Goal: Download file/media

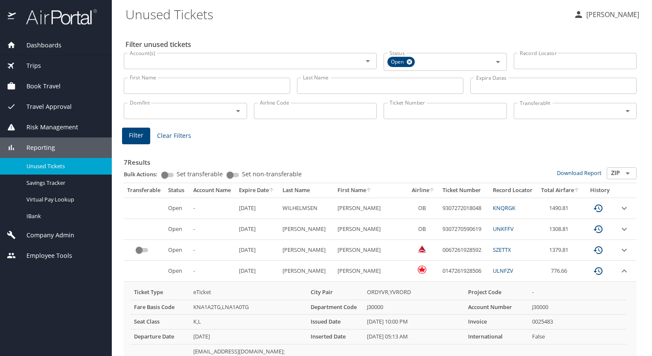
scroll to position [81, 0]
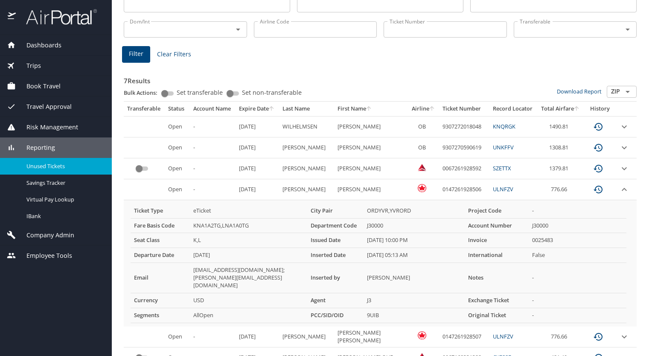
click at [46, 43] on span "Dashboards" at bounding box center [39, 45] width 46 height 9
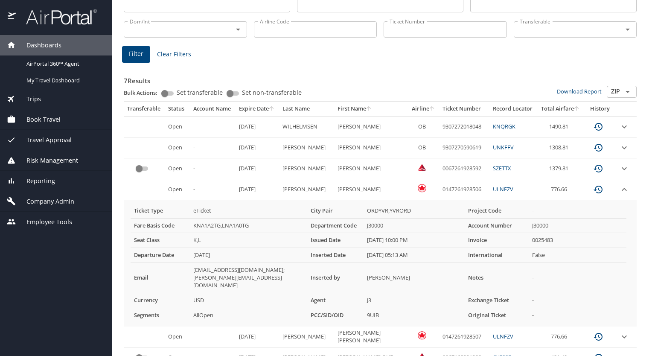
click at [29, 98] on span "Trips" at bounding box center [28, 98] width 25 height 9
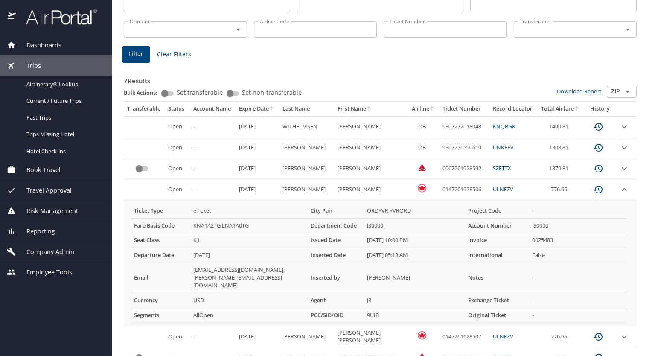
click at [46, 270] on span "Employee Tools" at bounding box center [44, 271] width 56 height 9
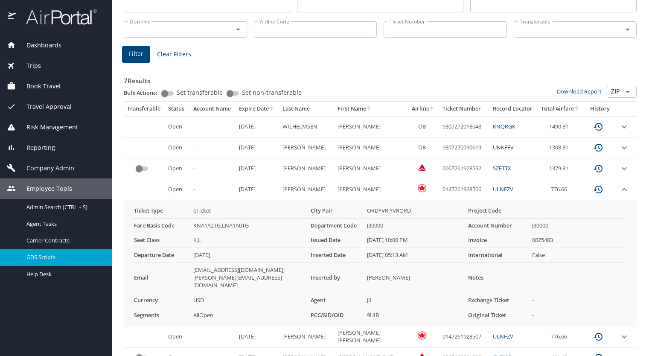
click at [46, 255] on span "GDS Scripts" at bounding box center [63, 257] width 75 height 8
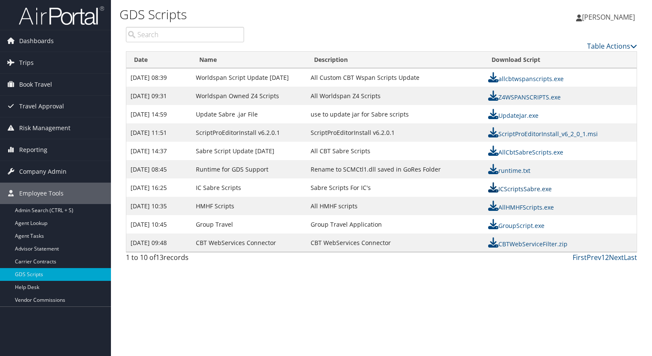
click at [491, 185] on icon at bounding box center [493, 187] width 10 height 10
click at [508, 311] on div "GDS Scripts Jamie Valdez Jamie Valdez My Settings Travel Agency Contacts Log Co…" at bounding box center [381, 178] width 541 height 356
click at [527, 187] on link "ICScriptsSabre.exe" at bounding box center [520, 189] width 64 height 8
click at [416, 274] on div "GDS Scripts Jamie Valdez Jamie Valdez My Settings Travel Agency Contacts Log Co…" at bounding box center [381, 178] width 541 height 356
click at [512, 187] on link "ICScriptsSabre.exe" at bounding box center [520, 189] width 64 height 8
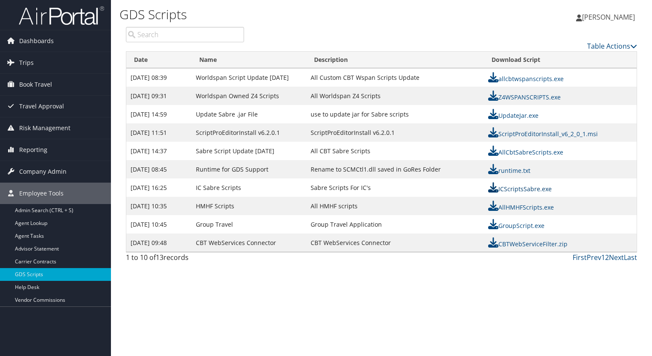
click at [512, 187] on link "ICScriptsSabre.exe" at bounding box center [520, 189] width 64 height 8
click at [402, 305] on div "GDS Scripts Jamie Valdez Jamie Valdez My Settings Travel Agency Contacts Log Co…" at bounding box center [381, 178] width 541 height 356
click at [493, 187] on icon at bounding box center [493, 187] width 10 height 10
click at [297, 255] on div "First Prev 1 2 Next Last" at bounding box center [447, 257] width 380 height 10
click at [611, 46] on link "Table Actions" at bounding box center [612, 45] width 50 height 9
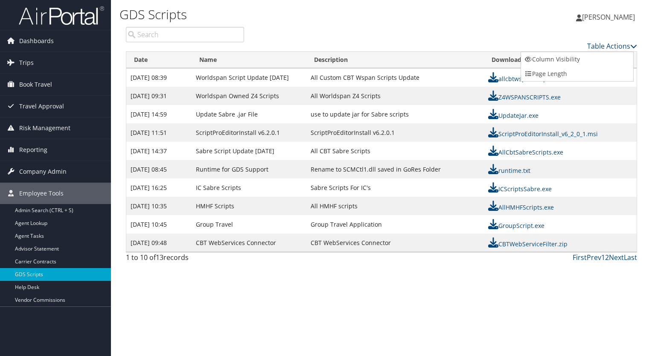
click at [486, 22] on div at bounding box center [326, 178] width 652 height 356
click at [612, 18] on span "[PERSON_NAME]" at bounding box center [608, 16] width 53 height 9
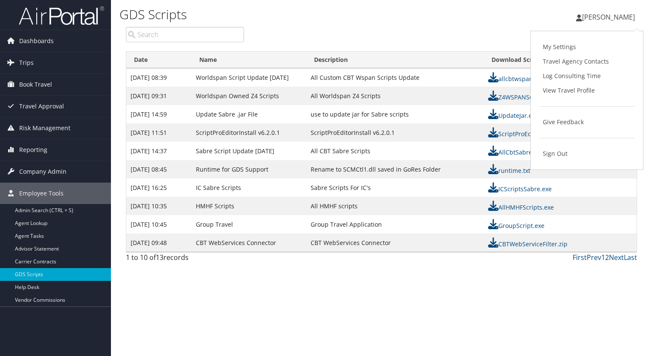
click at [612, 18] on span "[PERSON_NAME]" at bounding box center [608, 16] width 53 height 9
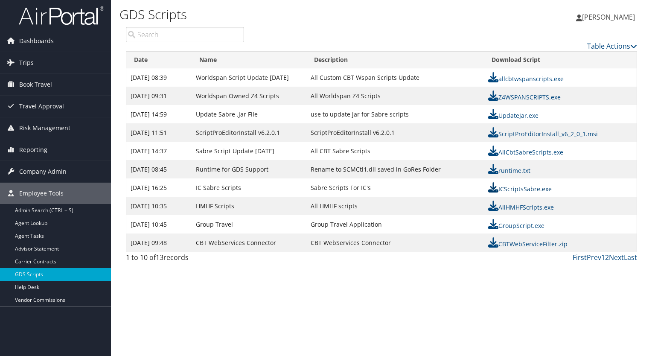
drag, startPoint x: 491, startPoint y: 187, endPoint x: 494, endPoint y: 182, distance: 5.6
click at [494, 182] on icon at bounding box center [493, 187] width 10 height 10
click at [395, 293] on div "GDS Scripts Jamie Valdez Jamie Valdez My Settings Travel Agency Contacts Log Co…" at bounding box center [381, 178] width 541 height 356
click at [648, 5] on div "Jamie Valdez Jamie Valdez My Settings Travel Agency Contacts Log Consulting Tim…" at bounding box center [542, 20] width 217 height 33
click at [56, 271] on link "GDS Scripts" at bounding box center [55, 274] width 111 height 13
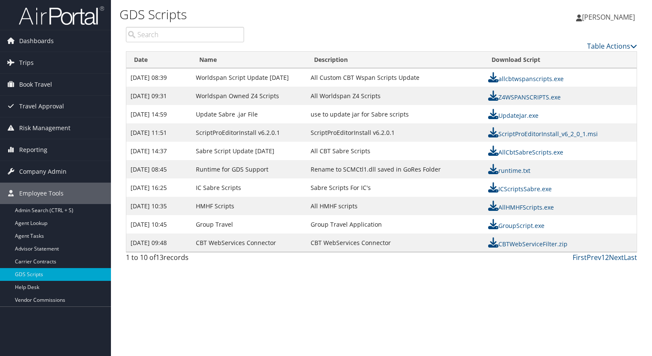
drag, startPoint x: 605, startPoint y: 0, endPoint x: 389, endPoint y: 28, distance: 218.0
click at [389, 28] on div "Table Actions" at bounding box center [446, 39] width 393 height 24
click at [618, 46] on link "Table Actions" at bounding box center [612, 45] width 50 height 9
click at [618, 46] on div at bounding box center [326, 178] width 652 height 356
click at [415, 12] on h1 "GDS Scripts" at bounding box center [293, 15] width 349 height 18
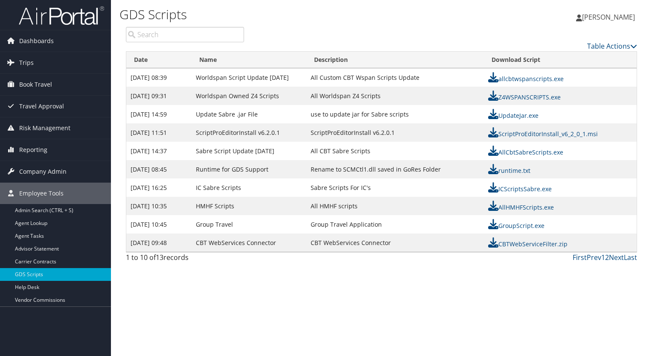
click at [502, 32] on div "Table Actions" at bounding box center [446, 39] width 393 height 24
drag, startPoint x: 625, startPoint y: 1, endPoint x: 420, endPoint y: 27, distance: 205.9
click at [420, 27] on div "GDS Scripts Jamie Valdez Jamie Valdez My Settings Travel Agency Contacts Log Co…" at bounding box center [381, 178] width 541 height 356
drag, startPoint x: 420, startPoint y: 27, endPoint x: 530, endPoint y: 26, distance: 109.2
click at [530, 26] on div "Jamie Valdez Jamie Valdez My Settings Travel Agency Contacts Log Consulting Tim…" at bounding box center [542, 20] width 217 height 33
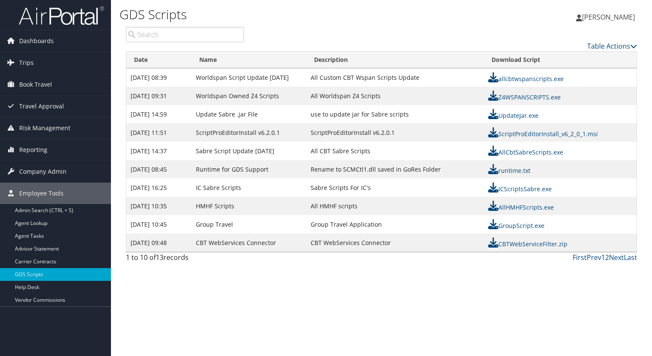
click at [530, 26] on div "Jamie Valdez Jamie Valdez My Settings Travel Agency Contacts Log Consulting Tim…" at bounding box center [542, 20] width 217 height 33
click at [624, 255] on link "Last" at bounding box center [629, 256] width 13 height 9
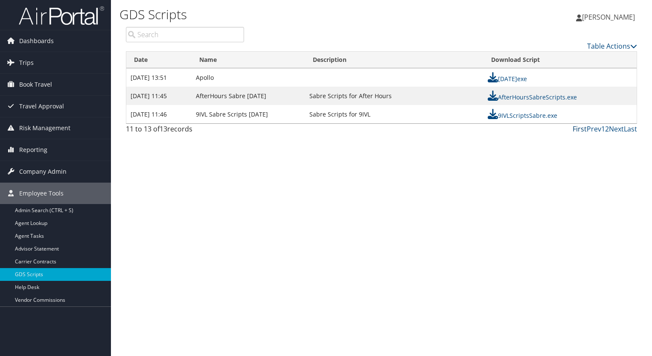
click at [579, 127] on link "First" at bounding box center [579, 128] width 14 height 9
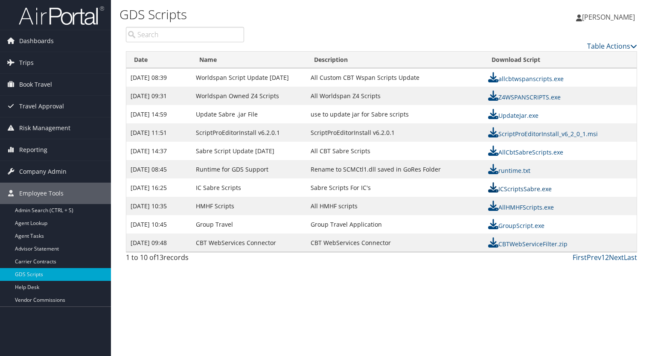
click at [524, 187] on link "ICScriptsSabre.exe" at bounding box center [520, 189] width 64 height 8
click at [631, 188] on td "ICScriptsSabre.exe" at bounding box center [560, 187] width 153 height 18
click at [526, 190] on link "ICScriptsSabre.exe" at bounding box center [520, 189] width 64 height 8
click at [492, 185] on icon at bounding box center [493, 187] width 10 height 10
click at [626, 26] on link "[PERSON_NAME]" at bounding box center [609, 17] width 67 height 26
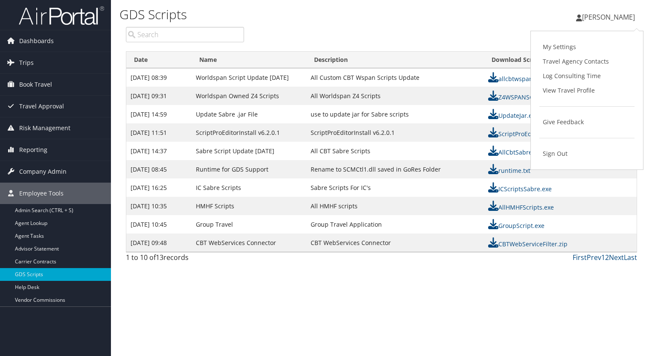
click at [521, 17] on div "Jamie Valdez Jamie Valdez My Settings Travel Agency Contacts Log Consulting Tim…" at bounding box center [542, 20] width 217 height 33
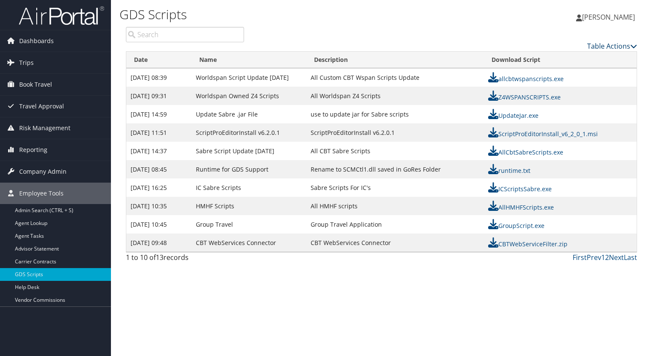
drag, startPoint x: 490, startPoint y: 188, endPoint x: 614, endPoint y: 49, distance: 187.0
click at [614, 49] on link "Table Actions" at bounding box center [612, 45] width 50 height 9
click at [633, 47] on div at bounding box center [326, 178] width 652 height 356
click at [633, 47] on icon at bounding box center [633, 46] width 7 height 7
click at [547, 16] on div at bounding box center [326, 178] width 652 height 356
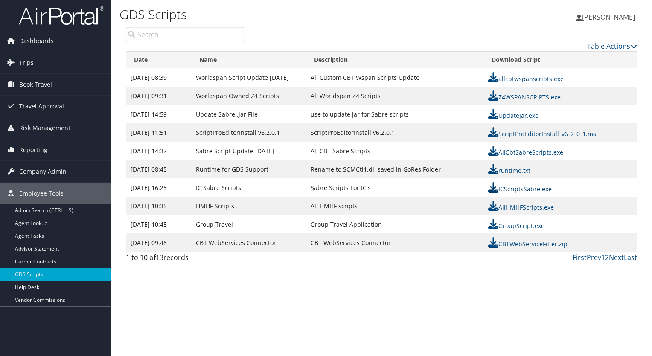
click at [520, 186] on link "ICScriptsSabre.exe" at bounding box center [520, 189] width 64 height 8
click at [508, 188] on link "ICScriptsSabre.exe" at bounding box center [520, 189] width 64 height 8
